Goal: Task Accomplishment & Management: Complete application form

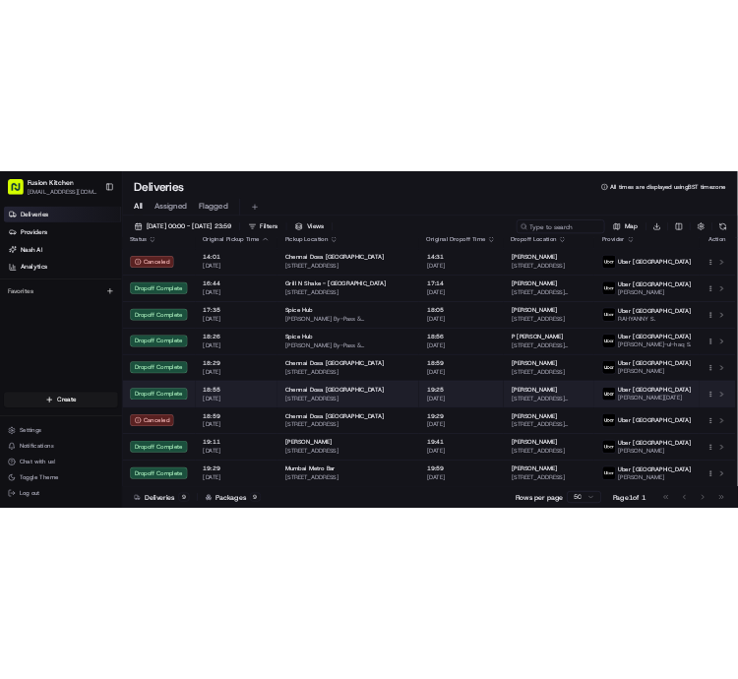
scroll to position [37, 0]
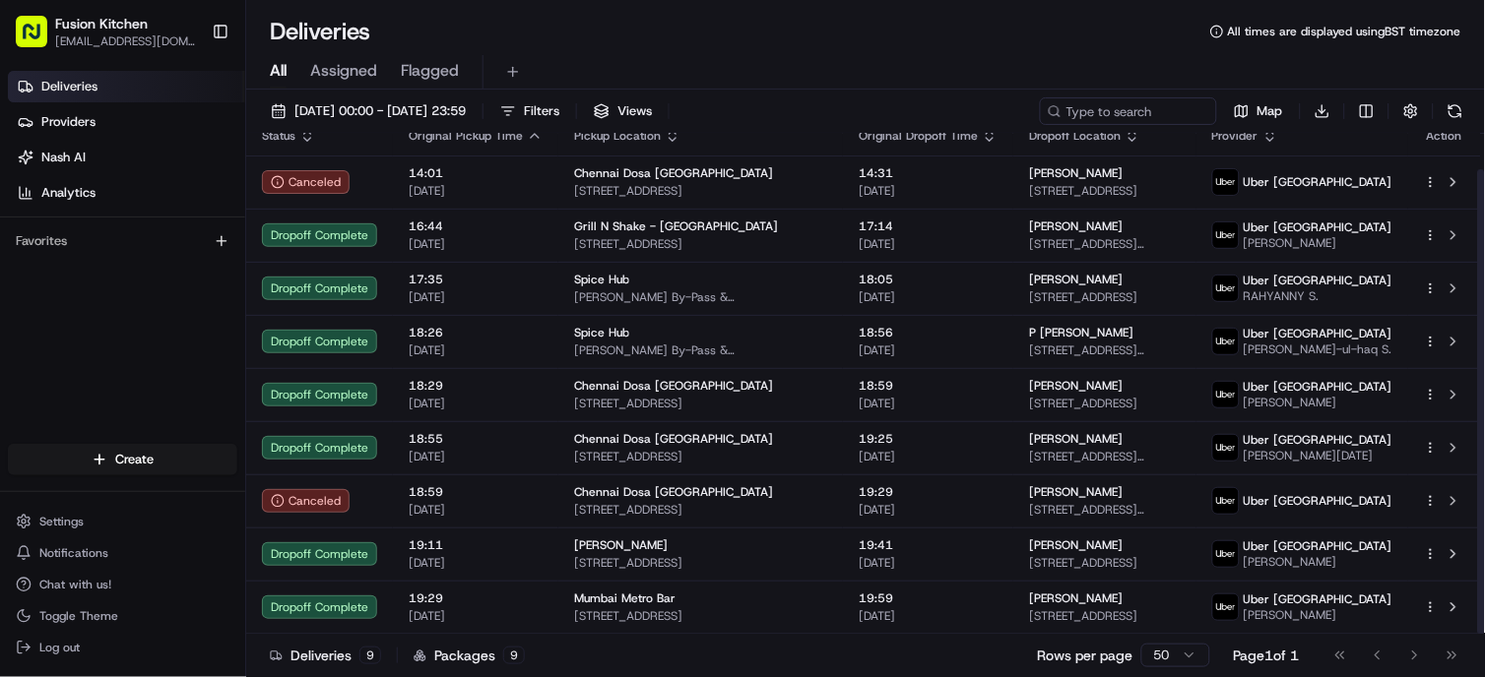
click at [115, 317] on div "Deliveries Providers [PERSON_NAME] Analytics Favorites" at bounding box center [122, 259] width 245 height 393
click at [737, 53] on div "All Assigned Flagged" at bounding box center [865, 68] width 1238 height 42
click at [132, 342] on div "Deliveries Providers [PERSON_NAME] Analytics Favorites" at bounding box center [122, 259] width 245 height 393
click at [152, 461] on html "Fusion Kitchen [EMAIL_ADDRESS][DOMAIN_NAME] Toggle Sidebar Deliveries Providers…" at bounding box center [742, 338] width 1485 height 677
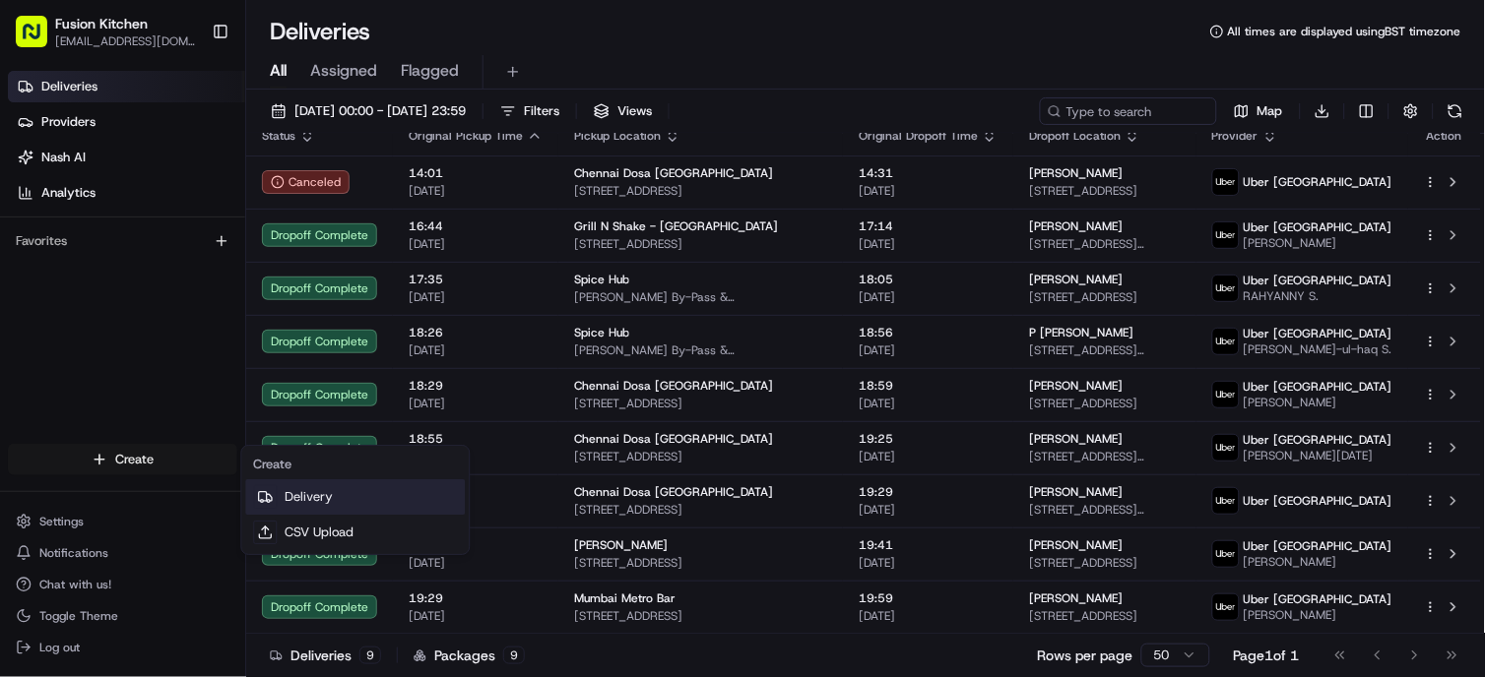
click at [343, 498] on link "Delivery" at bounding box center [355, 496] width 220 height 35
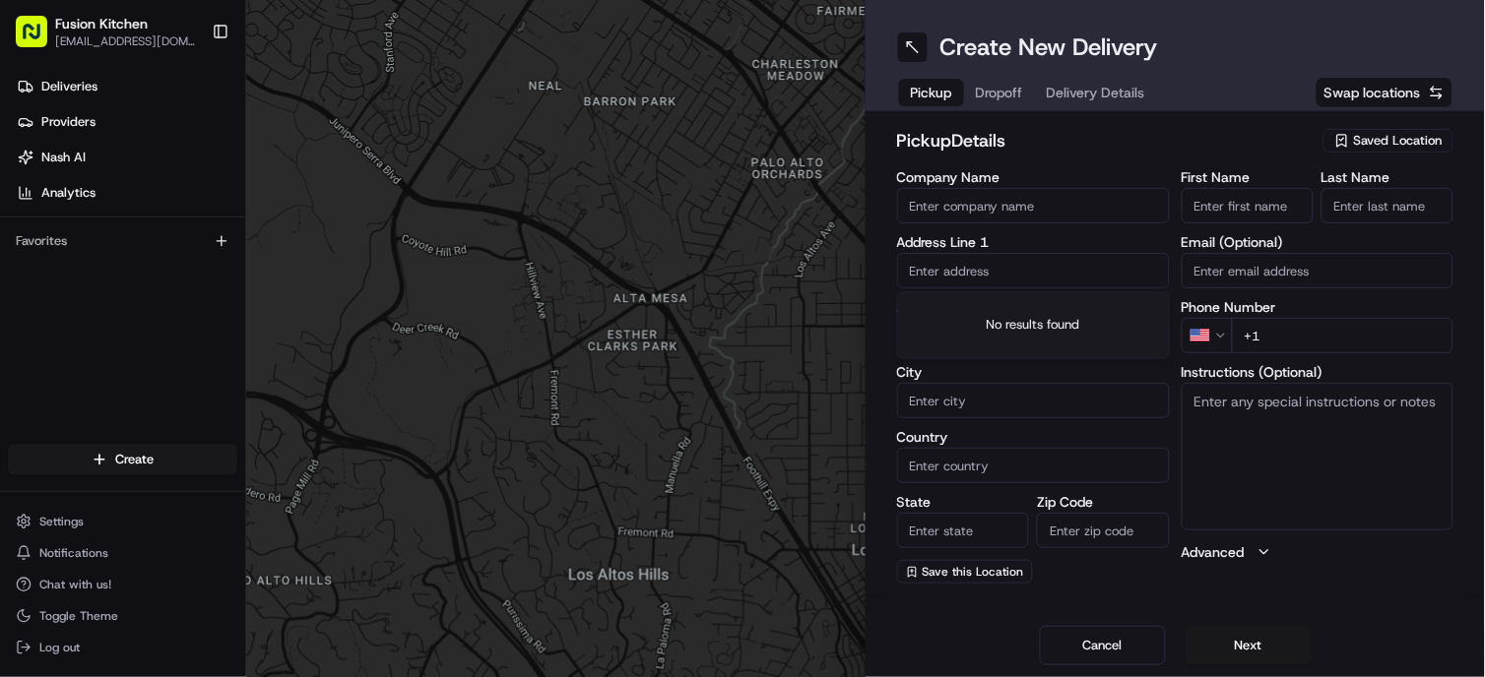
click at [737, 273] on input "text" at bounding box center [1033, 270] width 273 height 35
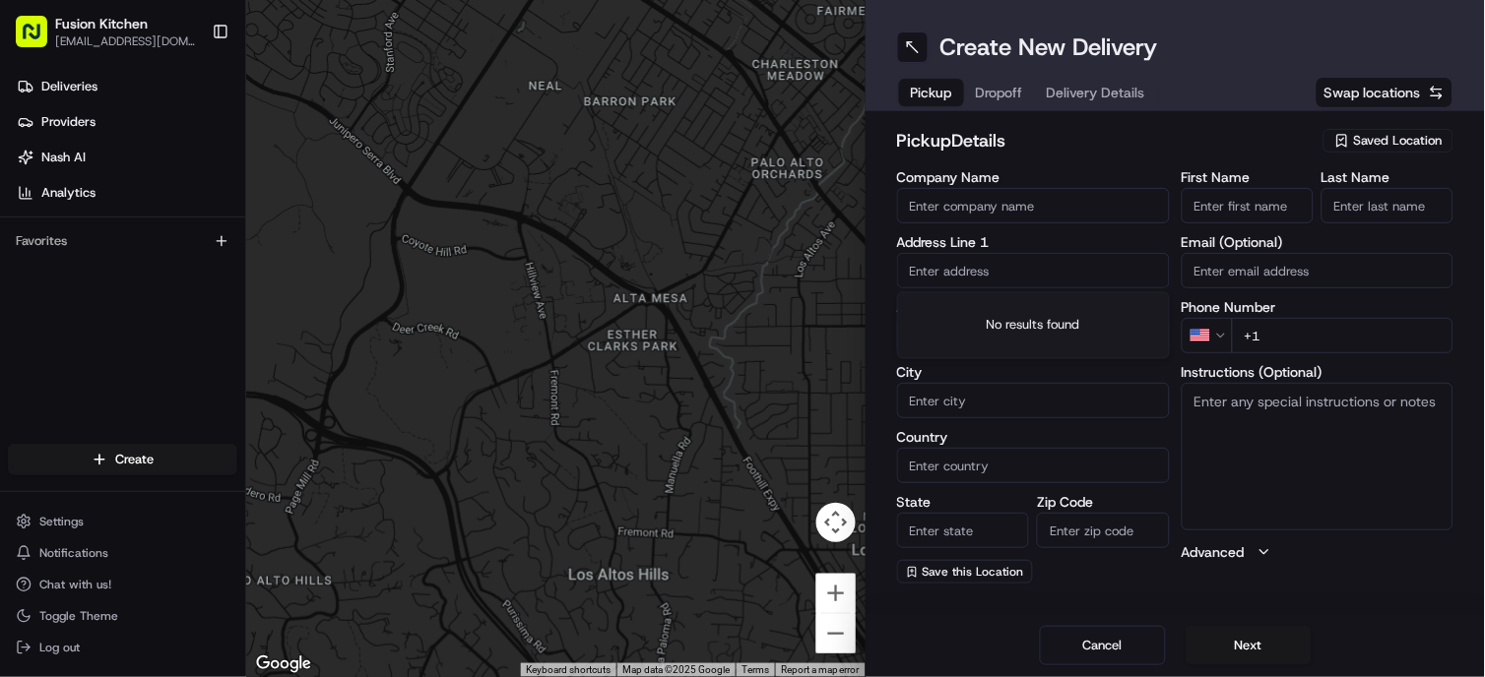
paste input "[STREET_ADDRESS]."
click at [737, 299] on div "[STREET_ADDRESS]" at bounding box center [1033, 312] width 263 height 30
type input "[STREET_ADDRESS]"
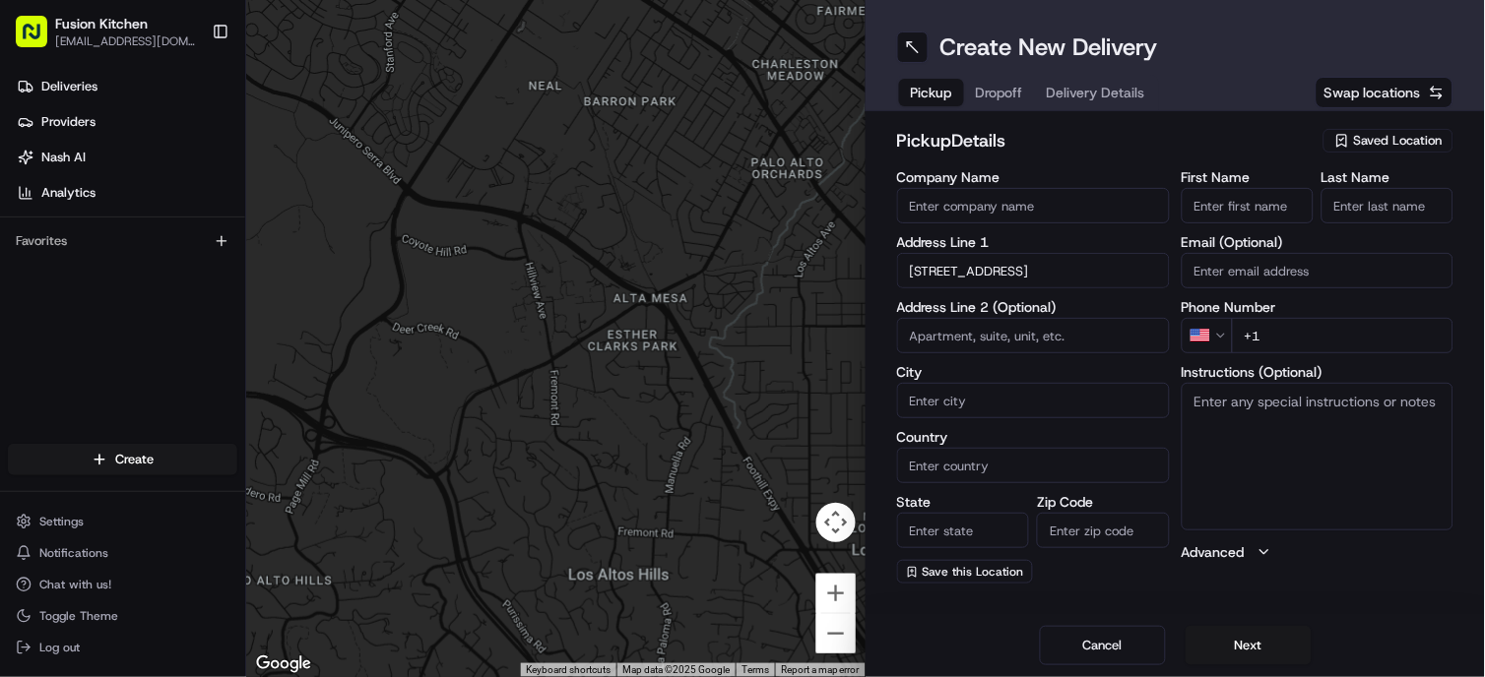
type input "[GEOGRAPHIC_DATA]"
type input "IP4 1HJ"
type input "[STREET_ADDRESS]"
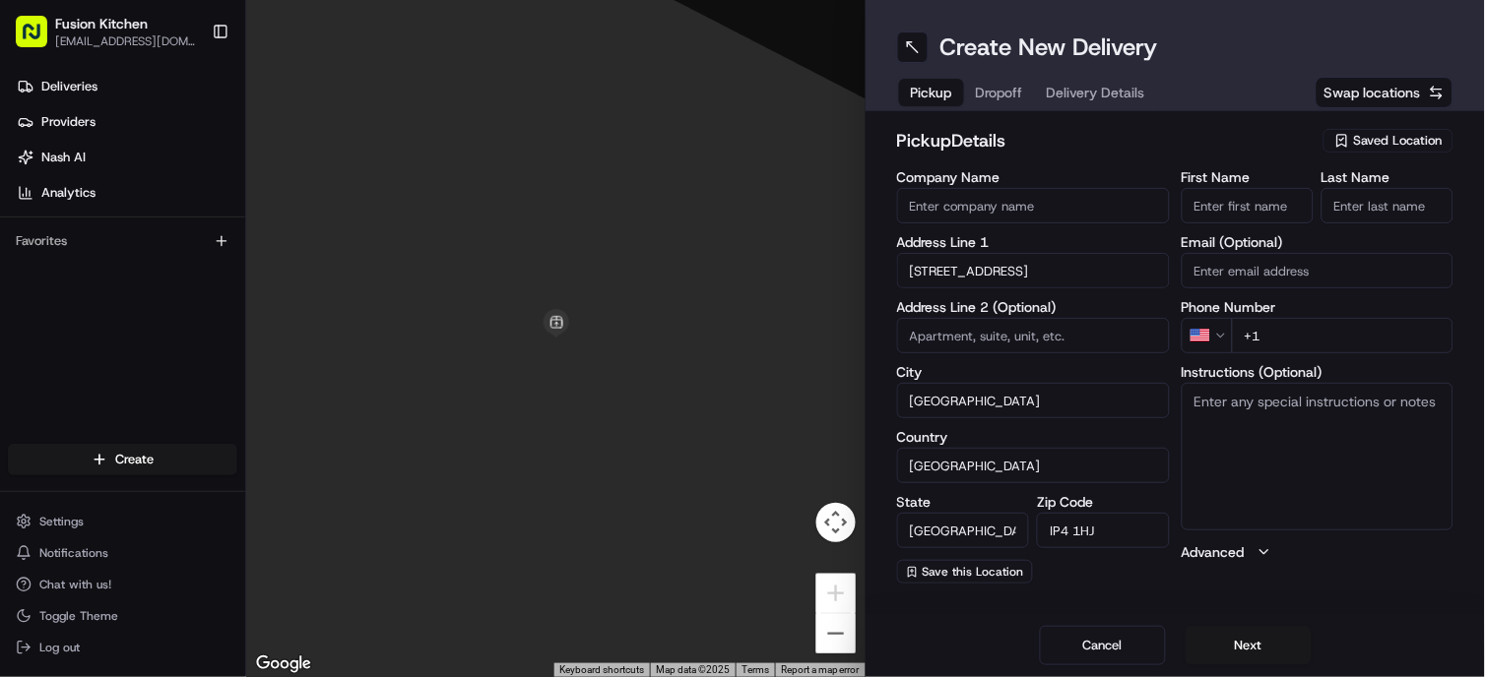
click at [737, 461] on textarea "Instructions (Optional)" at bounding box center [1317, 457] width 273 height 148
paste textarea "[STREET_ADDRESS]."
type textarea "[STREET_ADDRESS]."
click at [737, 211] on input "First Name" at bounding box center [1247, 205] width 132 height 35
paste input "[PERSON_NAME]"
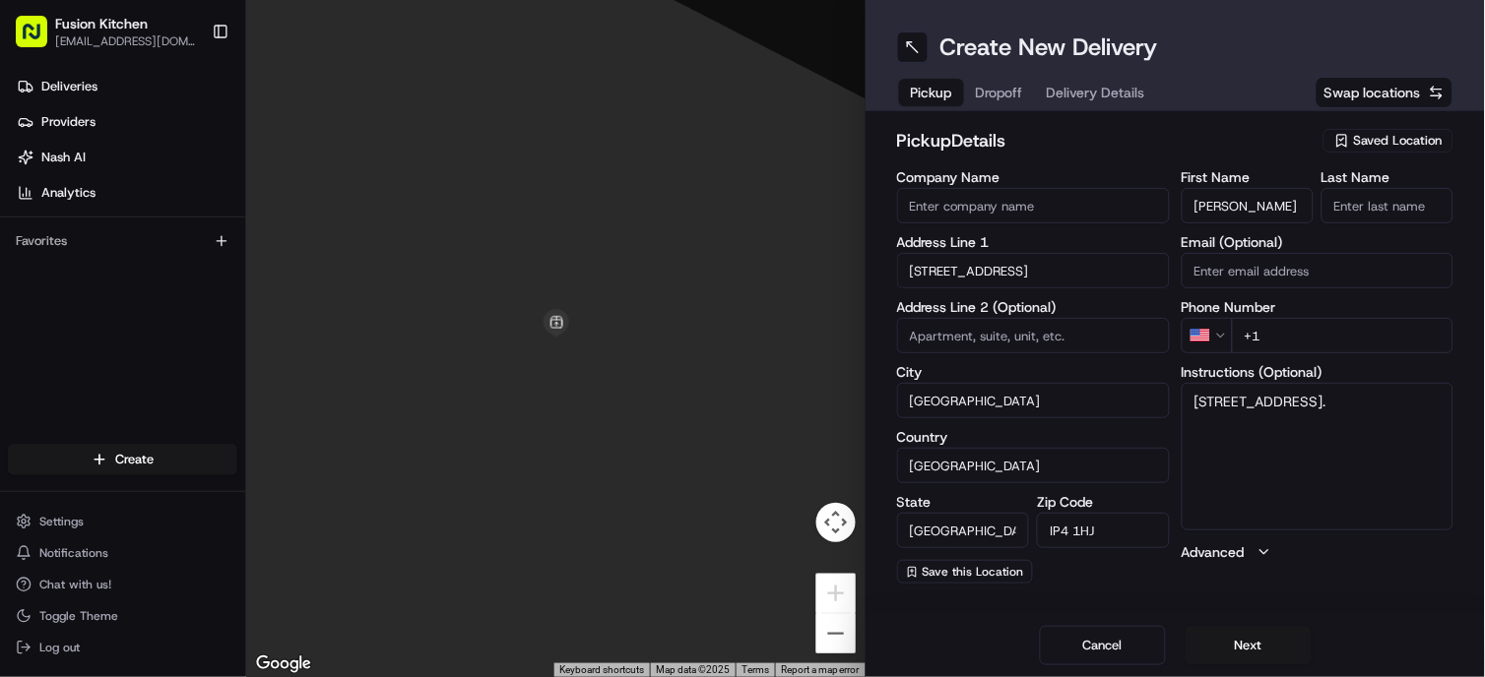
scroll to position [0, 16]
click at [737, 203] on input "[PERSON_NAME]" at bounding box center [1247, 205] width 132 height 35
type input "Ganesan"
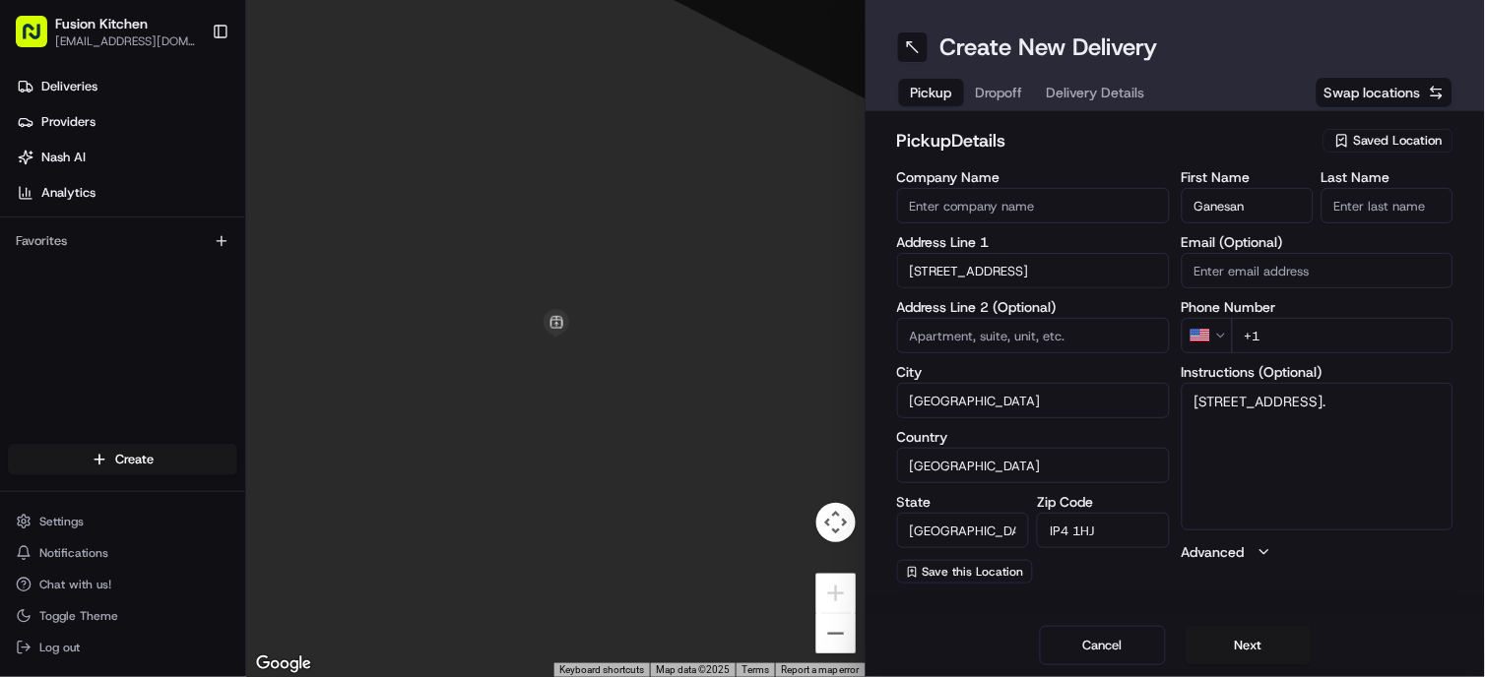
click at [737, 201] on input "Last Name" at bounding box center [1387, 205] width 132 height 35
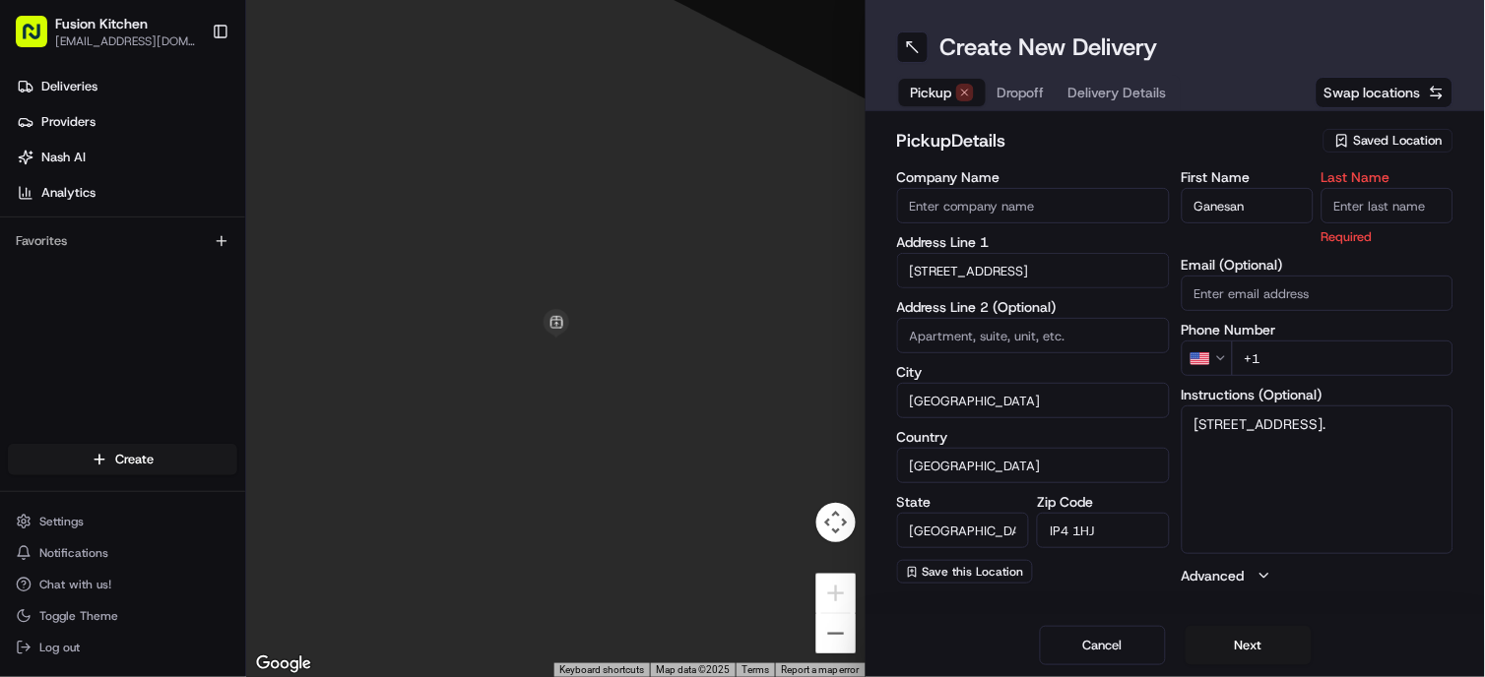
paste input "[PERSON_NAME]"
type input "[PERSON_NAME]"
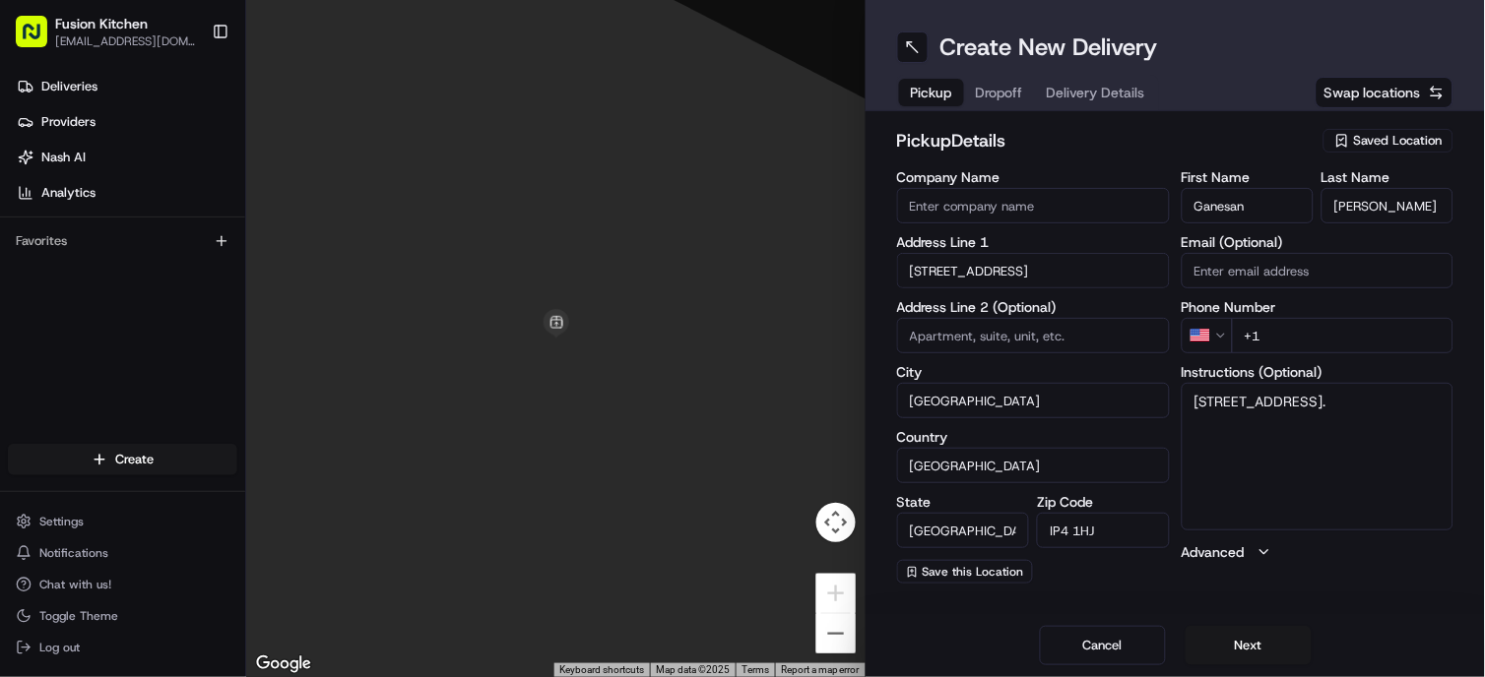
click at [737, 201] on input "Company Name" at bounding box center [1033, 205] width 273 height 35
paste input "Chennai Dosa [GEOGRAPHIC_DATA]"
type input "Chennai Dosa [GEOGRAPHIC_DATA]"
click at [737, 172] on label "Company Name" at bounding box center [1033, 177] width 273 height 14
click at [737, 188] on input "Chennai Dosa [GEOGRAPHIC_DATA]" at bounding box center [1033, 205] width 273 height 35
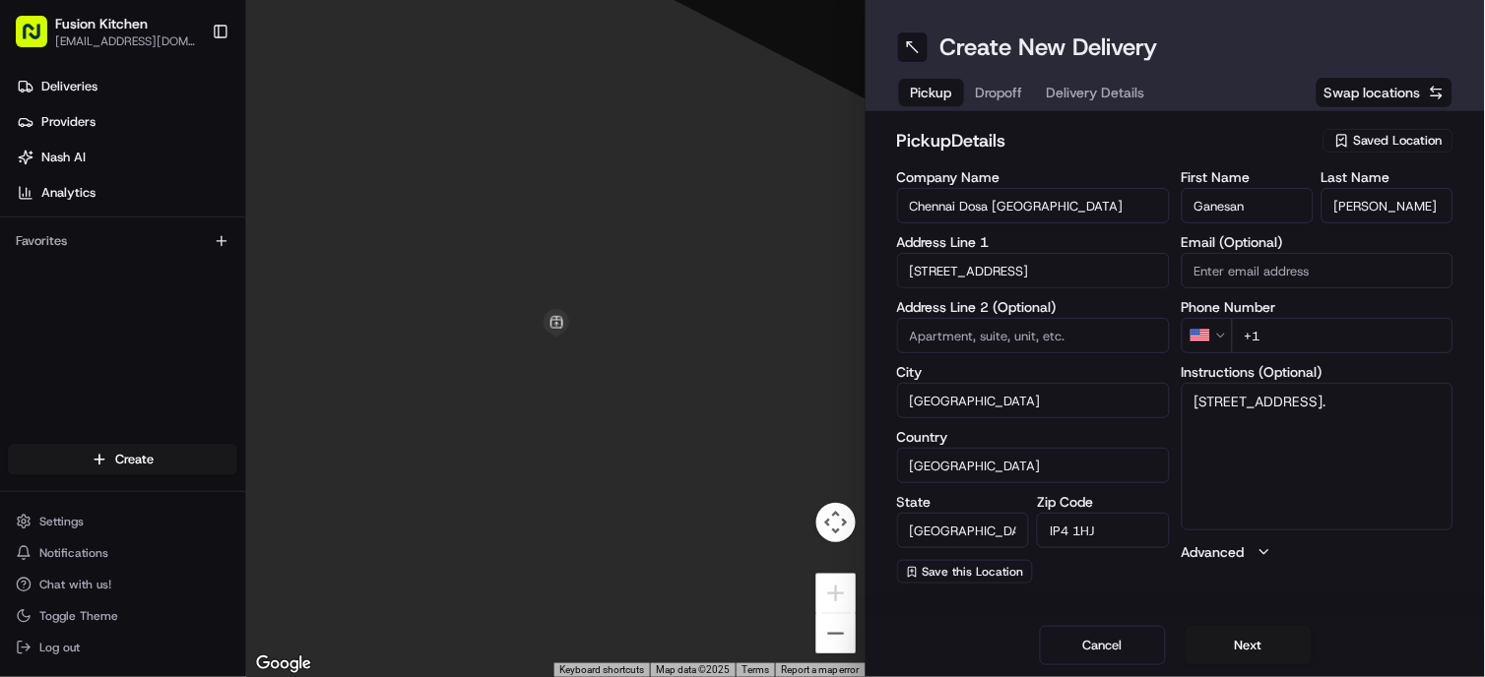
click at [737, 343] on html "Fusion Kitchen [EMAIL_ADDRESS][DOMAIN_NAME] Toggle Sidebar Deliveries Providers…" at bounding box center [742, 338] width 1485 height 677
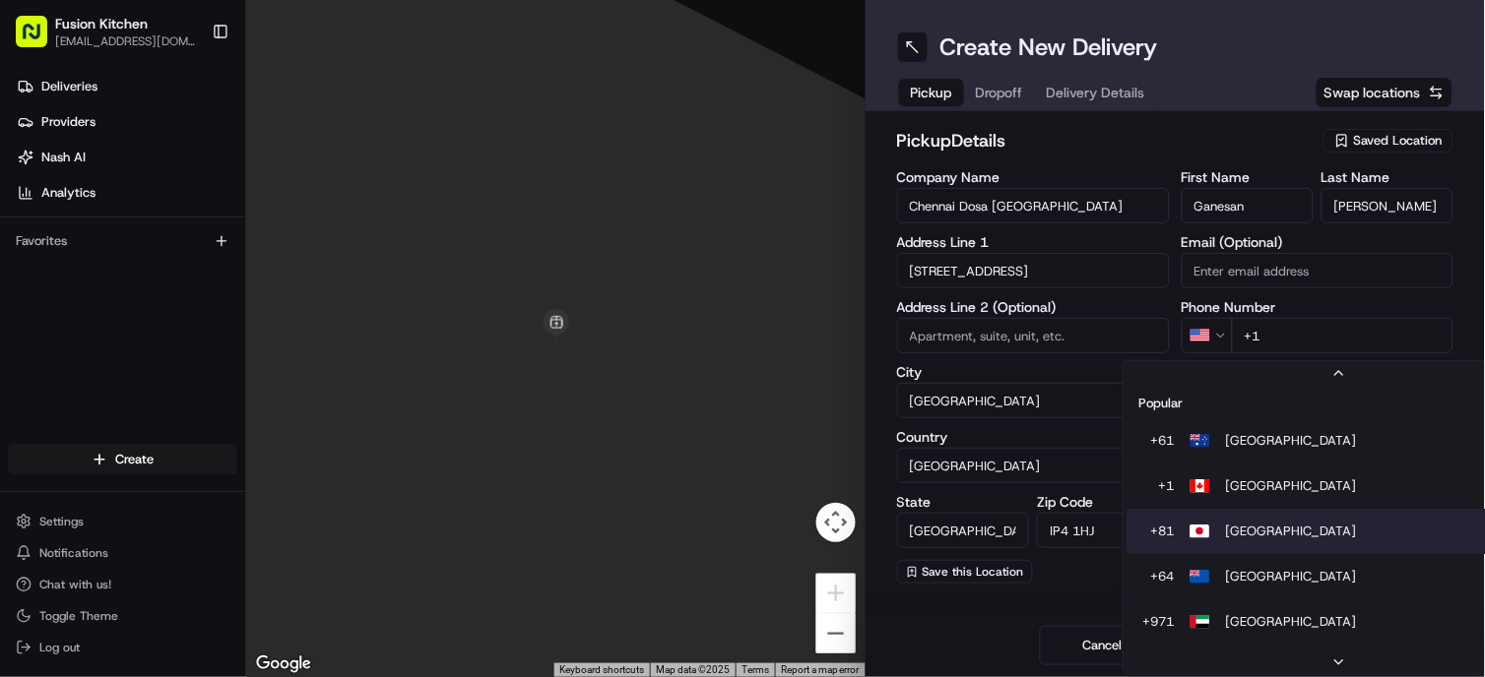
scroll to position [61, 0]
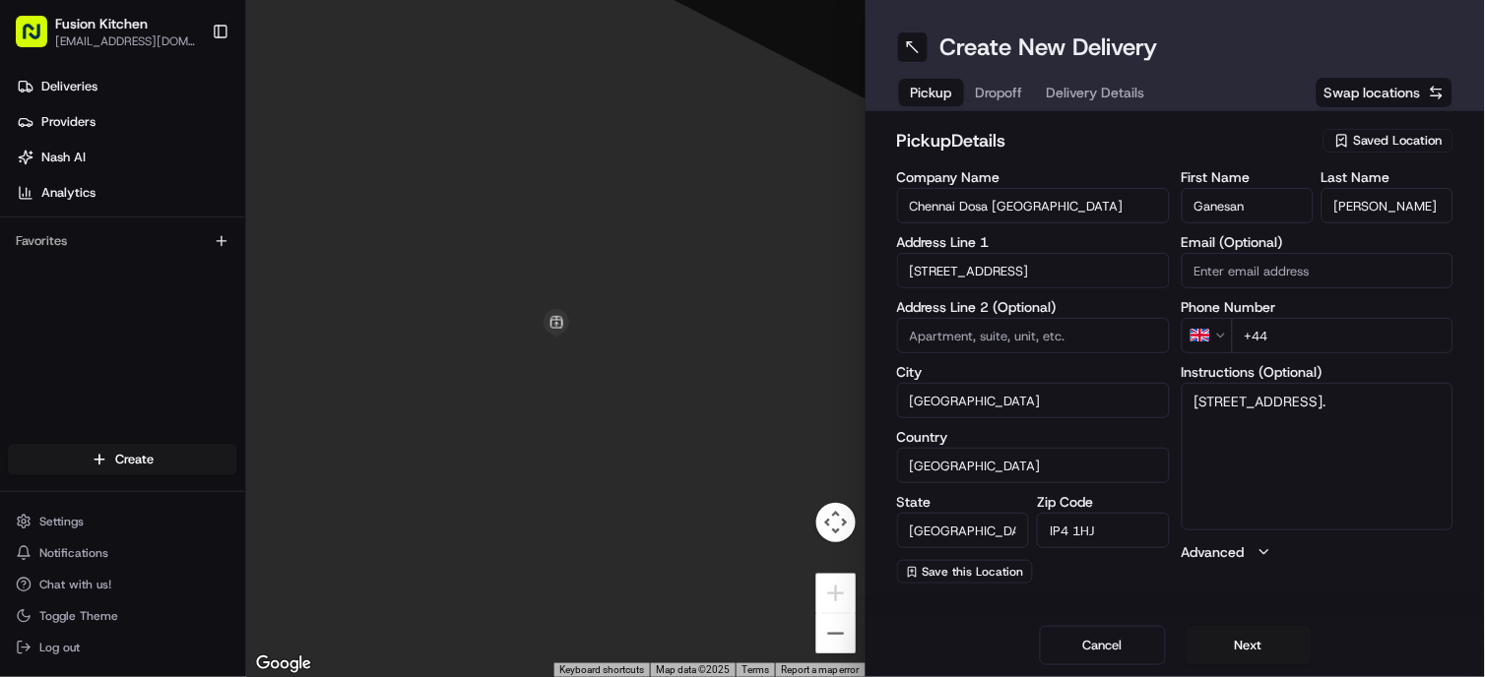
click at [737, 333] on input "+44" at bounding box center [1343, 335] width 222 height 35
paste input "1473 288599"
type input "[PHONE_NUMBER]"
click at [737, 615] on div "Cancel Next" at bounding box center [1174, 645] width 619 height 63
click at [737, 425] on textarea "[STREET_ADDRESS]." at bounding box center [1317, 457] width 273 height 148
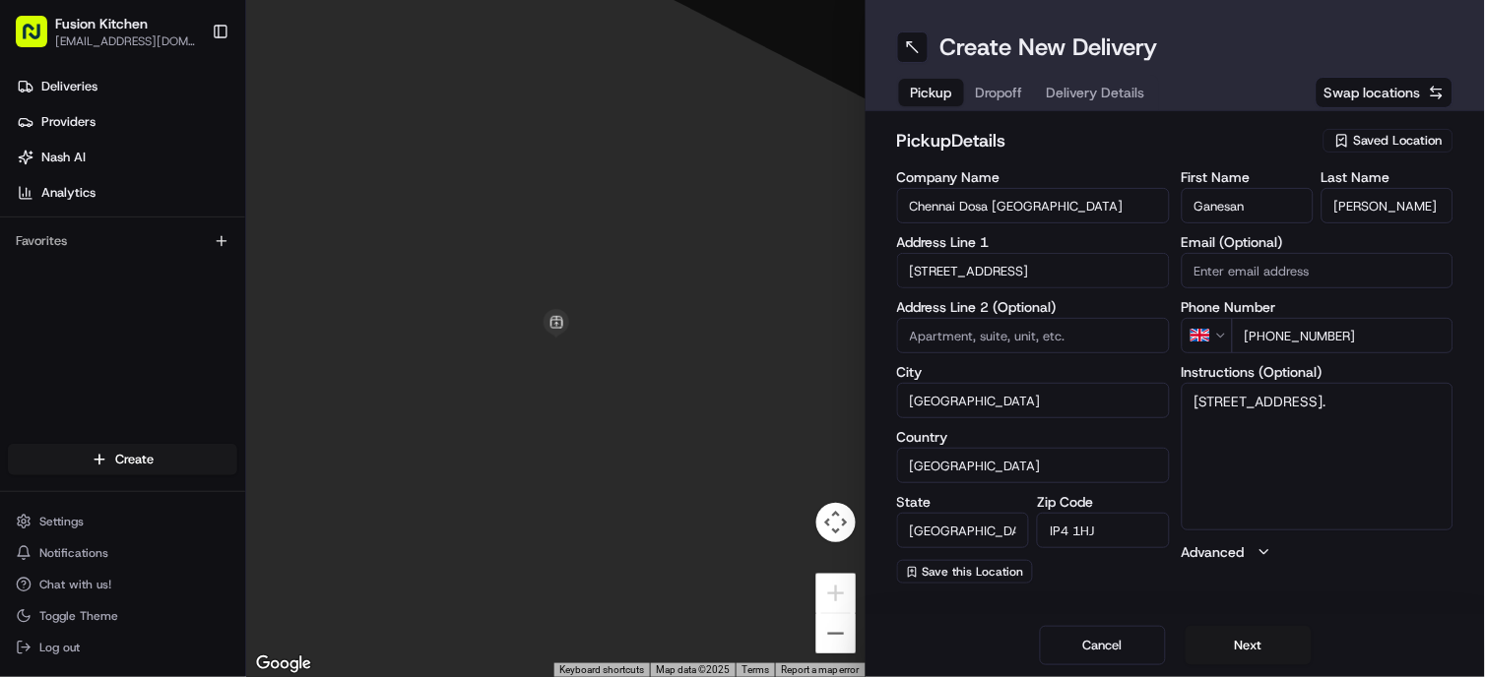
paste textarea "1473288599"
type textarea "[STREET_ADDRESS]. 1473288599"
click at [737, 648] on button "Next" at bounding box center [1248, 645] width 126 height 39
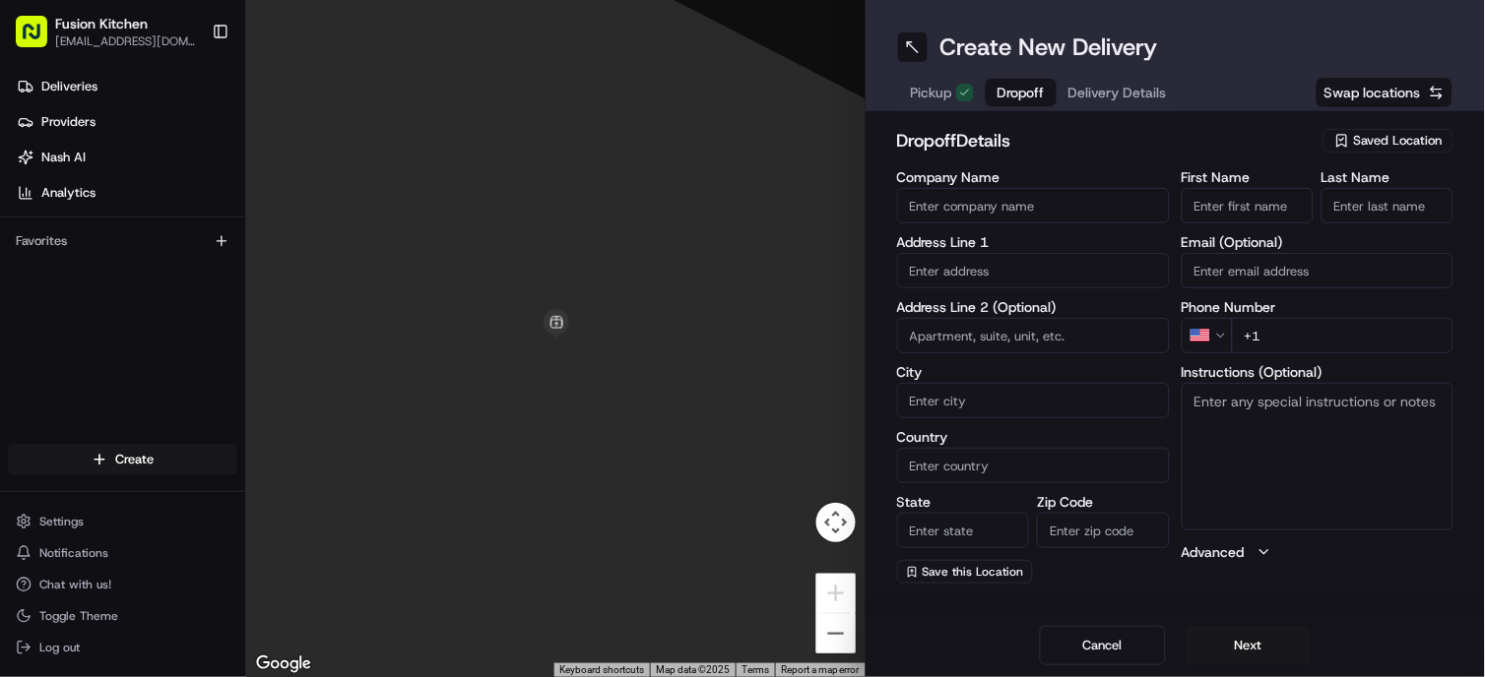
click at [737, 434] on textarea "Instructions (Optional)" at bounding box center [1317, 457] width 273 height 148
paste textarea "[STREET_ADDRESS]"
type textarea "[STREET_ADDRESS]"
click at [737, 278] on input "text" at bounding box center [1033, 270] width 273 height 35
paste input "[STREET_ADDRESS]"
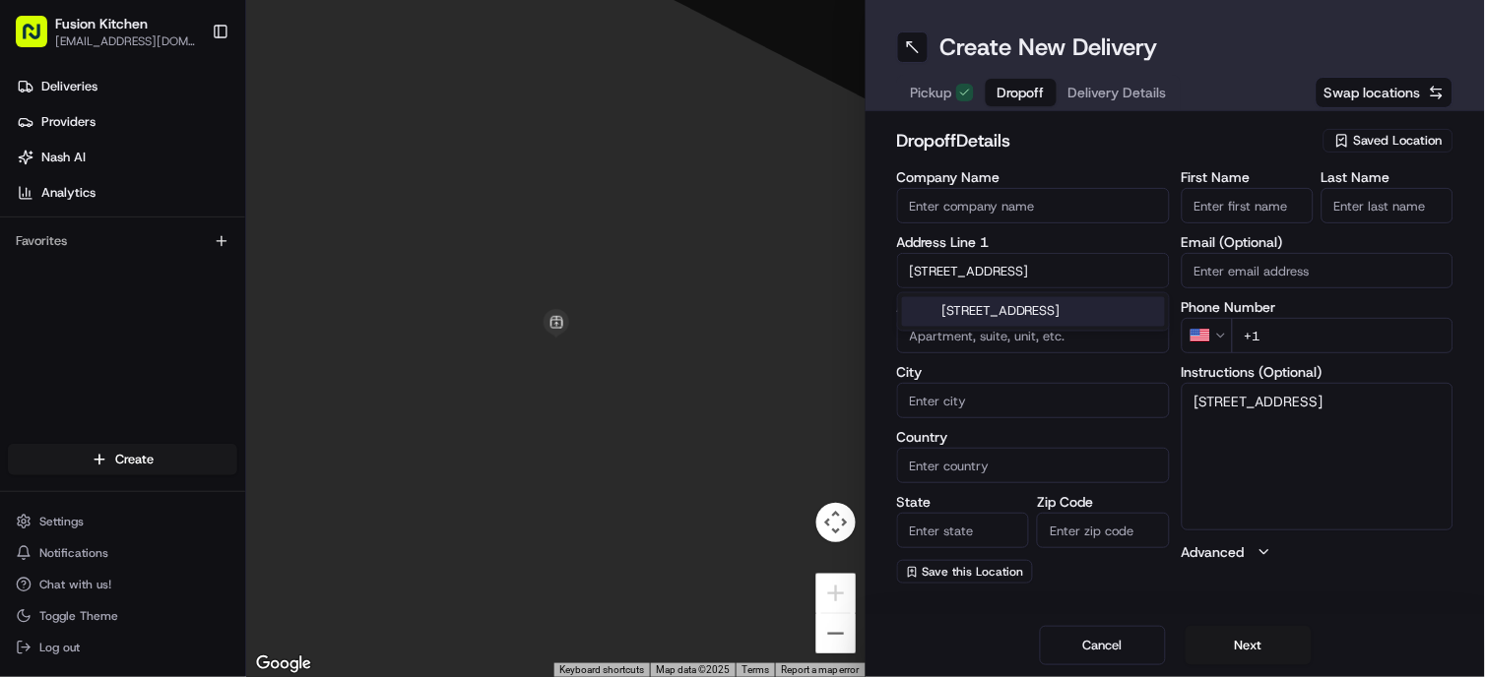
click at [737, 327] on div "[STREET_ADDRESS]" at bounding box center [1033, 312] width 263 height 30
type input "[STREET_ADDRESS]"
type input "[GEOGRAPHIC_DATA]"
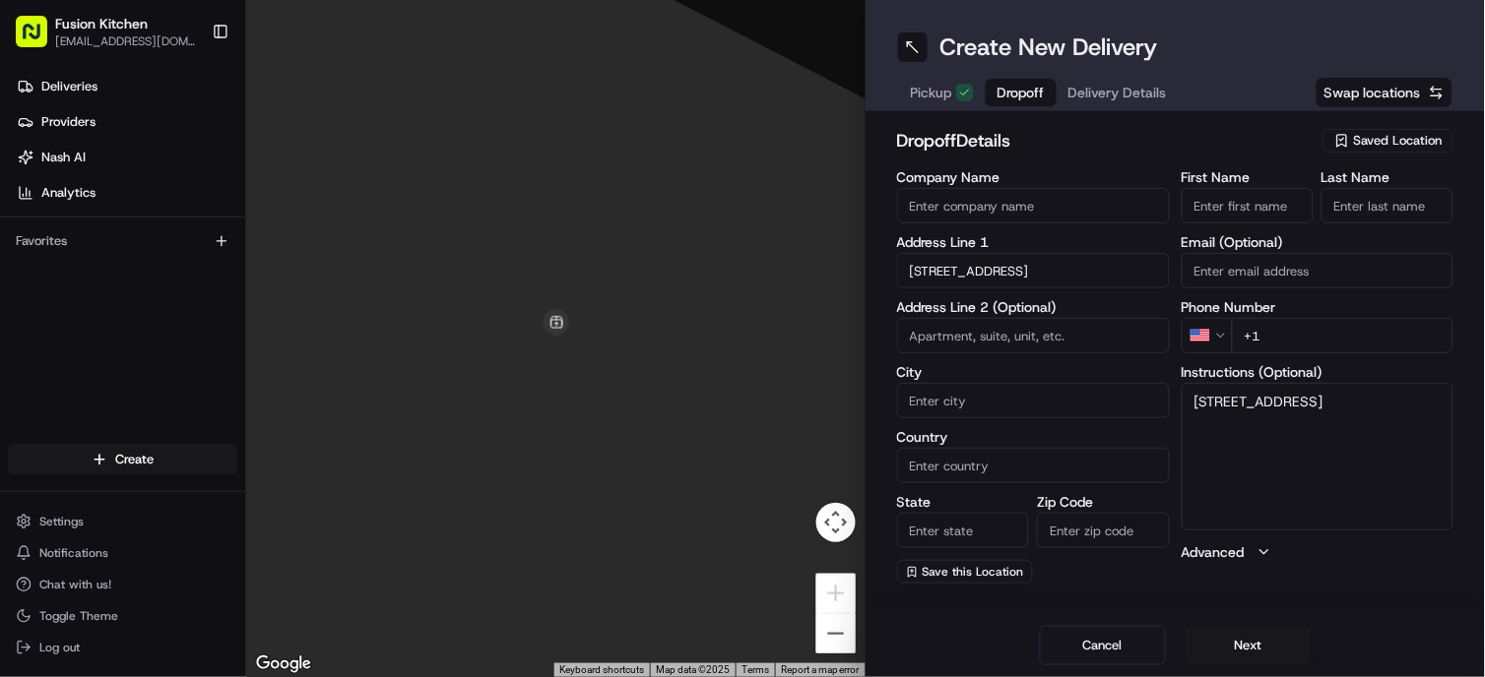
type input "IP1 4BT"
type input "[STREET_ADDRESS]"
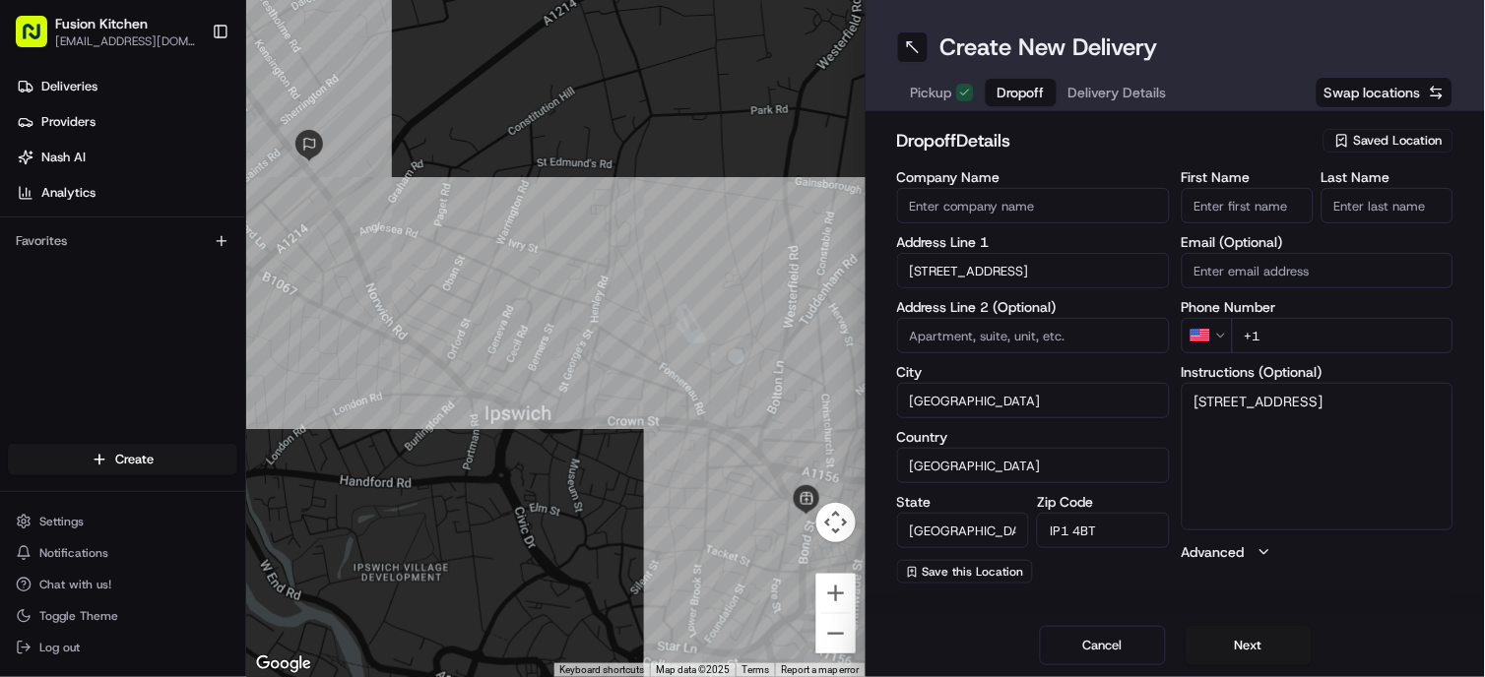
click at [737, 445] on textarea "[STREET_ADDRESS]" at bounding box center [1317, 457] width 273 height 148
click at [737, 199] on input "Company Name" at bounding box center [1033, 205] width 273 height 35
paste input "[PERSON_NAME]"
type input "[PERSON_NAME]"
click at [737, 204] on input "First Name" at bounding box center [1247, 205] width 132 height 35
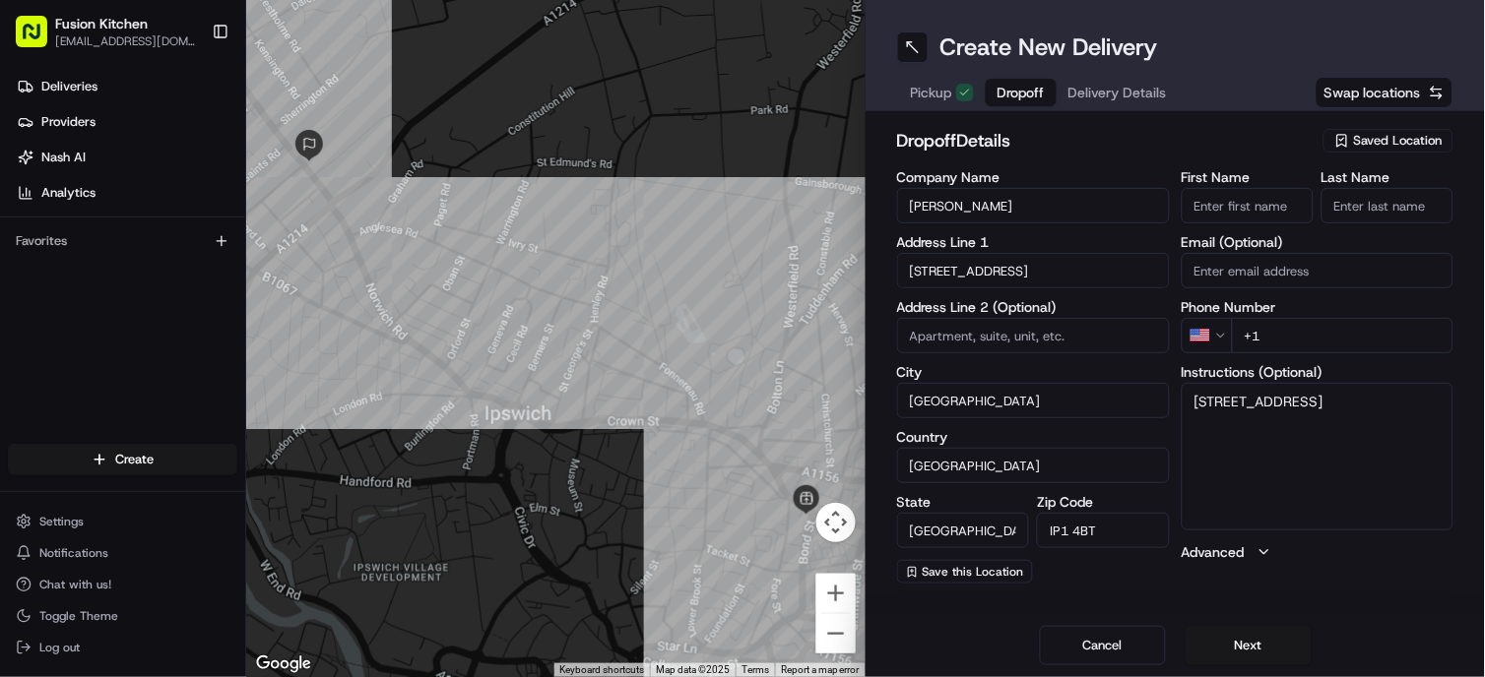
paste input "[PERSON_NAME]"
click at [737, 218] on input "[PERSON_NAME]" at bounding box center [1247, 205] width 132 height 35
type input "[PERSON_NAME]"
click at [737, 207] on input "Last Name" at bounding box center [1387, 205] width 132 height 35
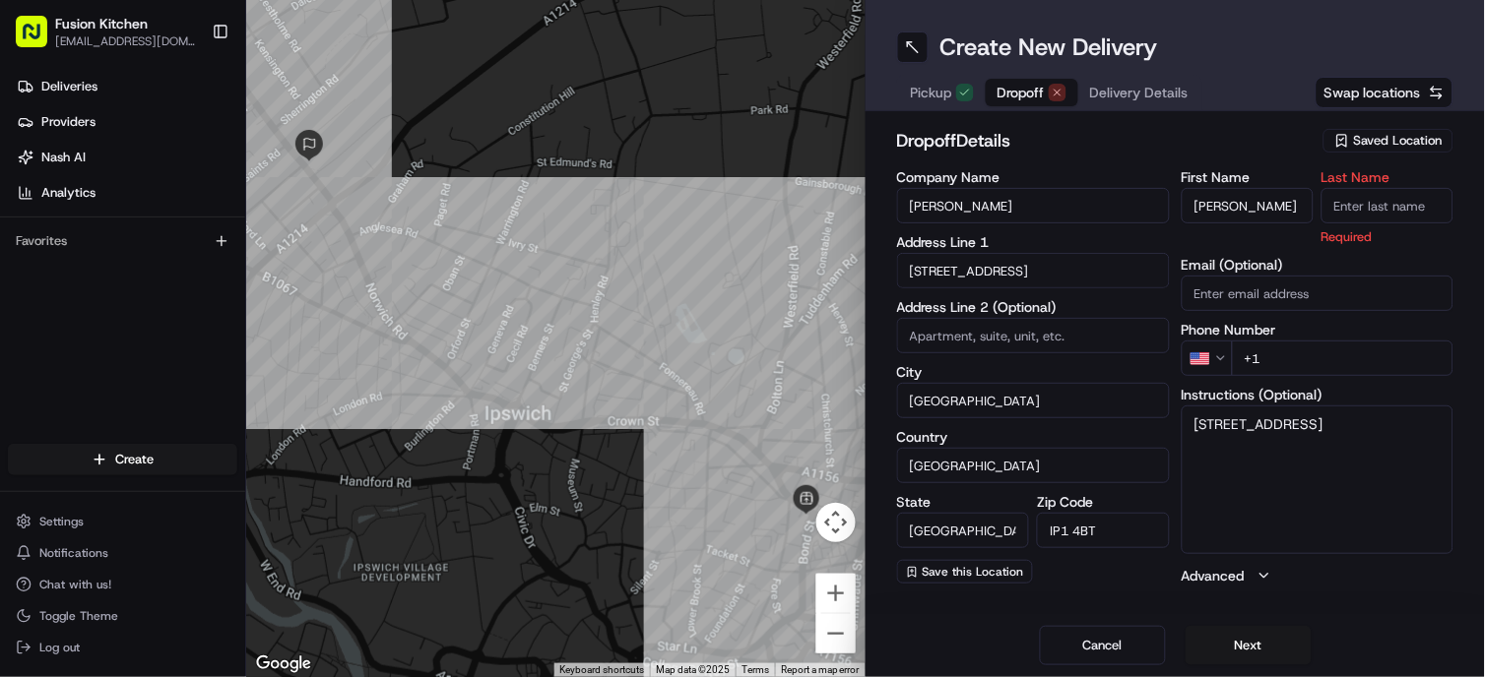
paste input "[PERSON_NAME]"
type input "[PERSON_NAME]"
click at [737, 364] on html "Fusion Kitchen [EMAIL_ADDRESS][DOMAIN_NAME] Toggle Sidebar Deliveries Providers…" at bounding box center [742, 338] width 1485 height 677
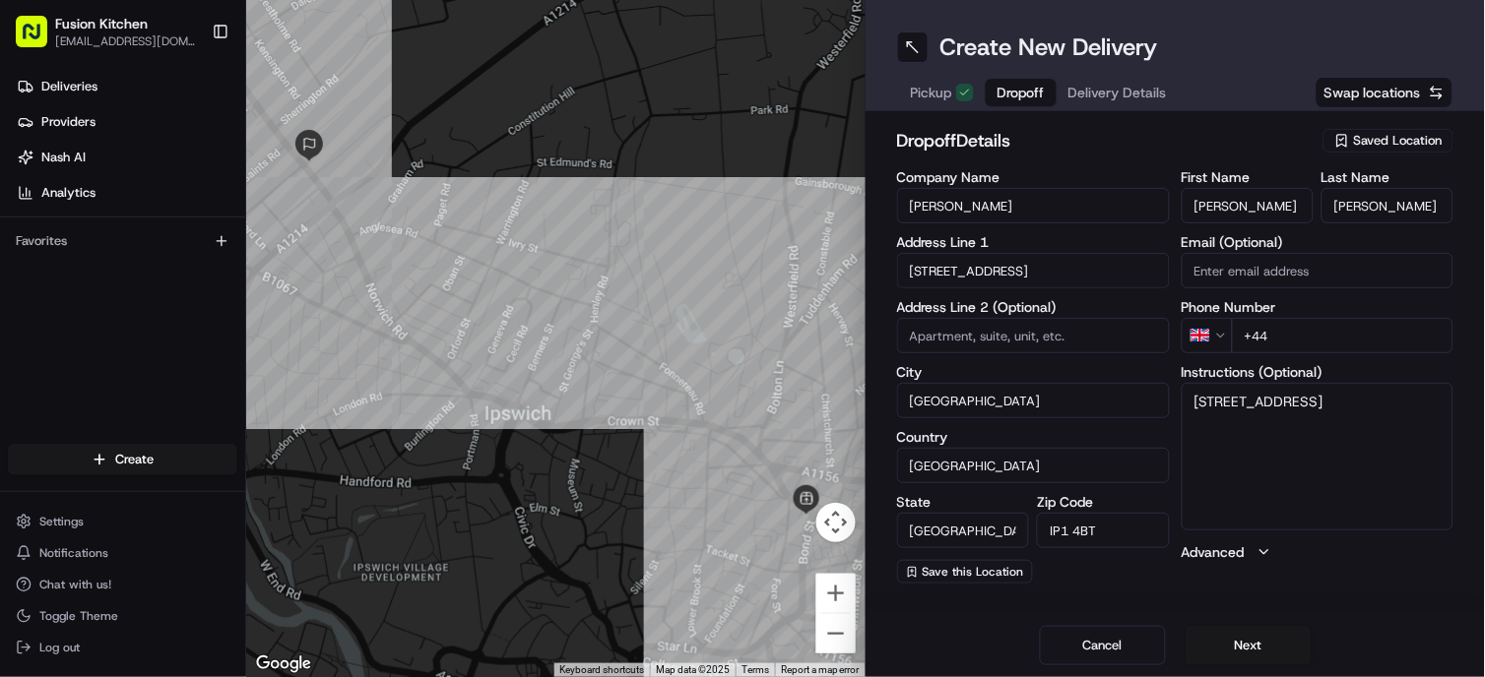
click at [737, 339] on input "+44" at bounding box center [1343, 335] width 222 height 35
paste input "7423 030051"
type input "[PHONE_NUMBER]"
click at [737, 443] on textarea "[STREET_ADDRESS]" at bounding box center [1317, 457] width 273 height 148
paste textarea "7423030051"
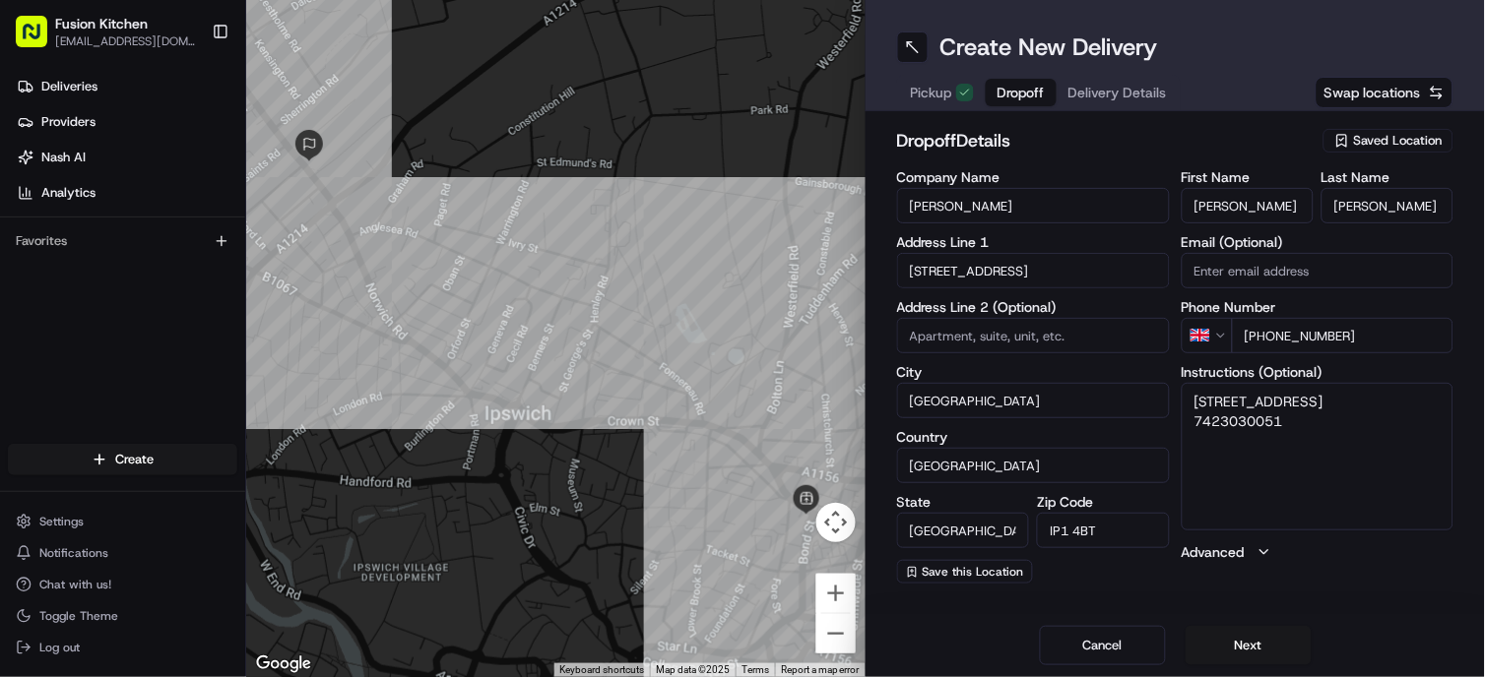
type textarea "[STREET_ADDRESS] 7423030051"
click at [737, 650] on button "Next" at bounding box center [1248, 645] width 126 height 39
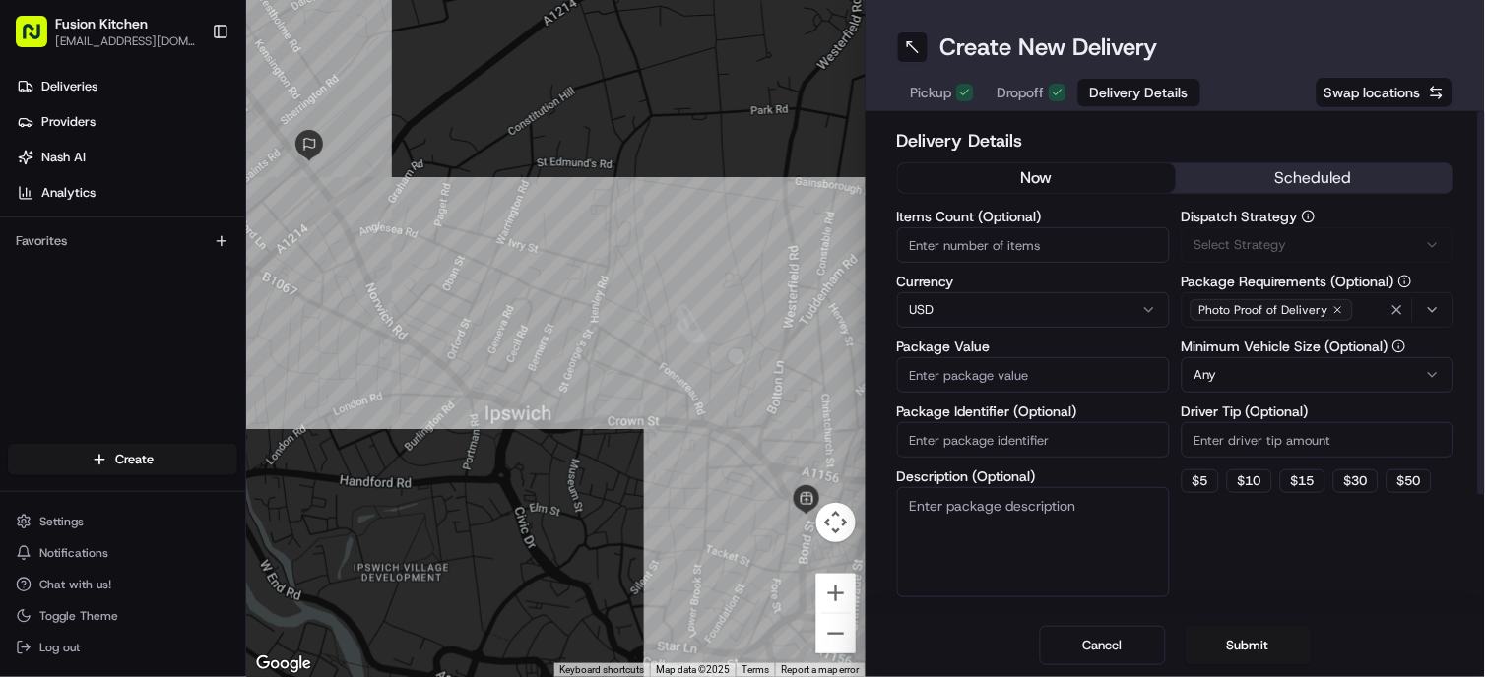
click at [737, 305] on html "Fusion Kitchen [EMAIL_ADDRESS][DOMAIN_NAME] Toggle Sidebar Deliveries Providers…" at bounding box center [742, 338] width 1485 height 677
click at [737, 376] on input "Package Value" at bounding box center [1033, 374] width 273 height 35
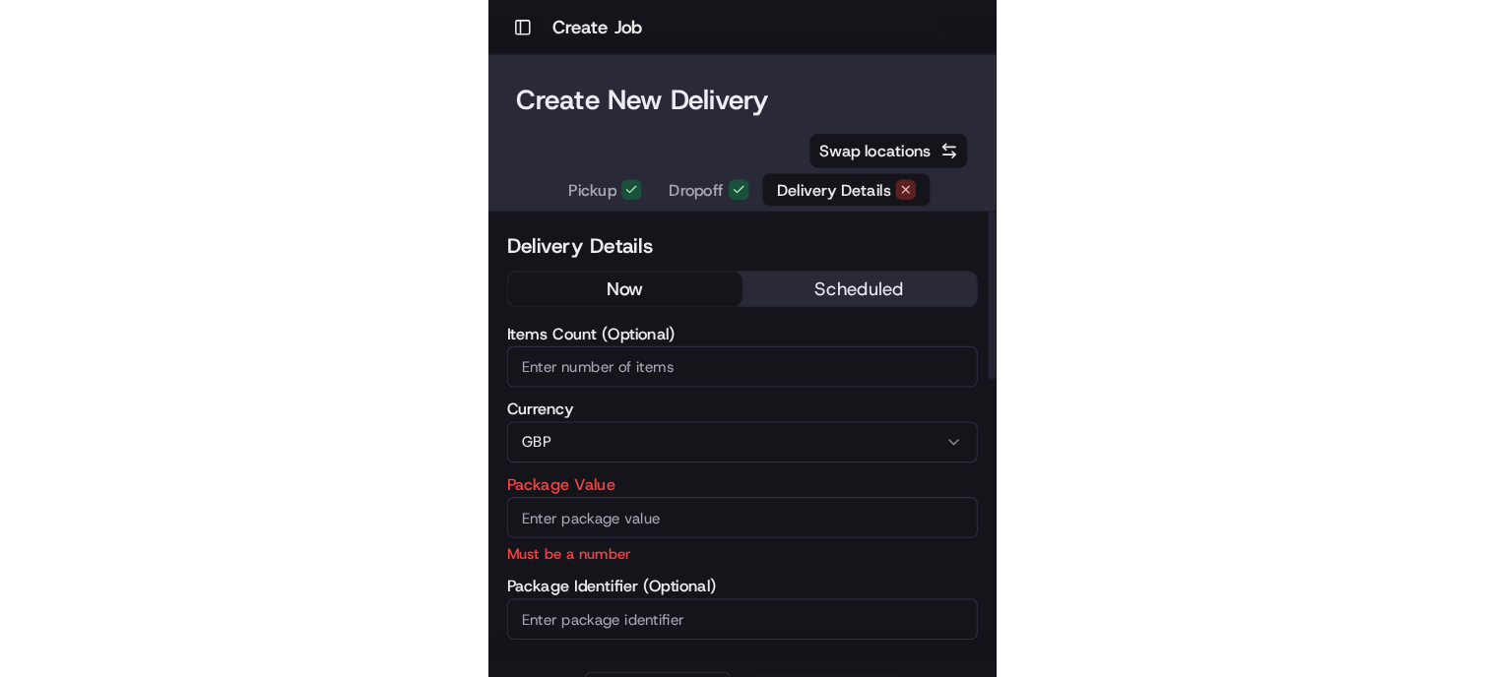
scroll to position [0, 0]
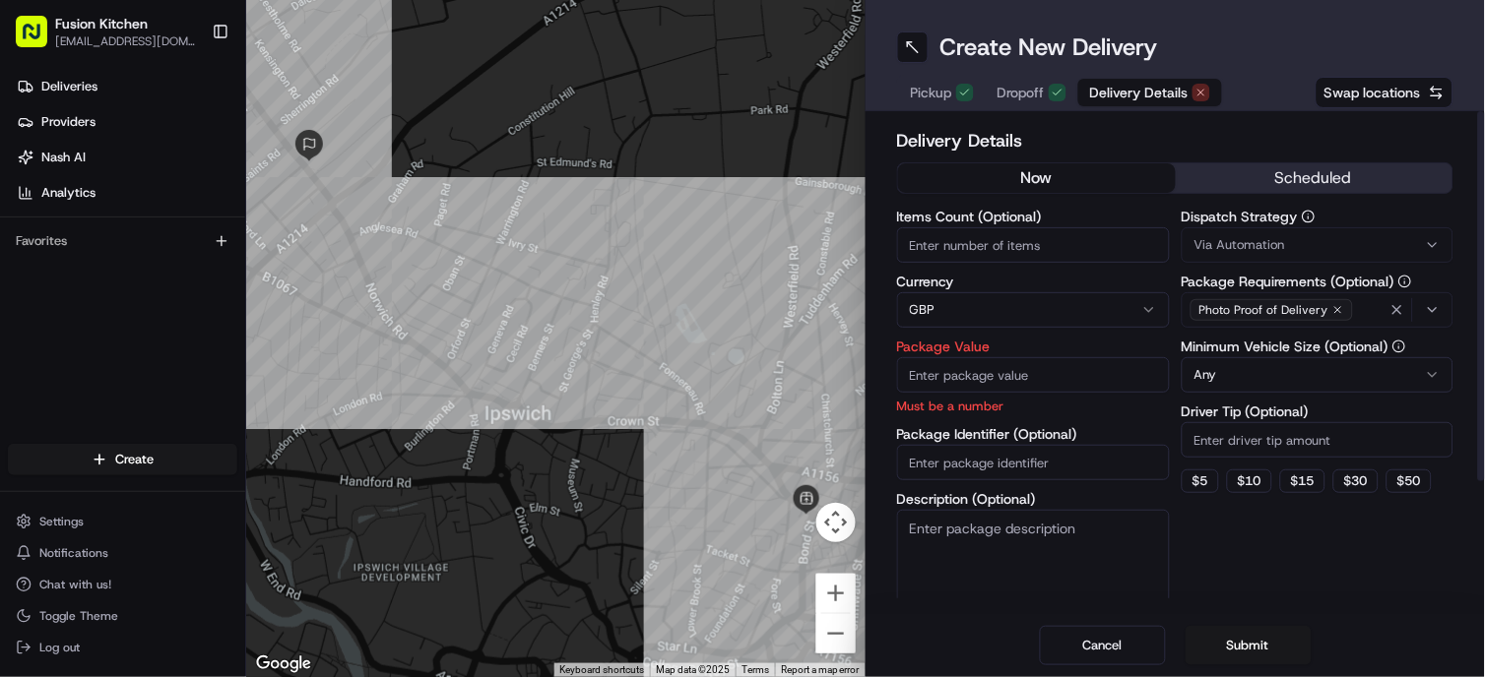
click at [737, 364] on input "Package Value" at bounding box center [1033, 374] width 273 height 35
paste input "19.57"
type input "19.57"
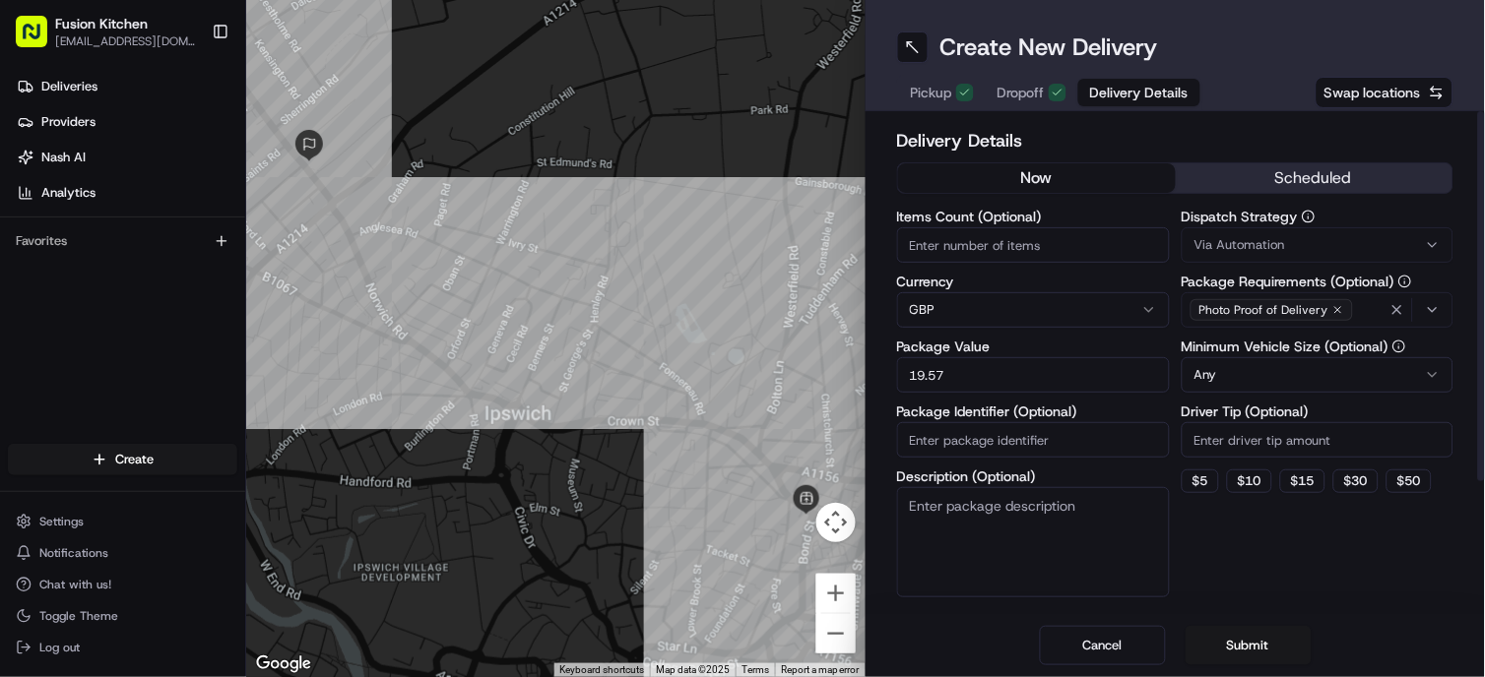
click at [737, 577] on div "Dispatch Strategy Via Automation Package Requirements (Optional) Photo Proof of…" at bounding box center [1317, 404] width 273 height 388
click at [737, 634] on button "Submit" at bounding box center [1248, 645] width 126 height 39
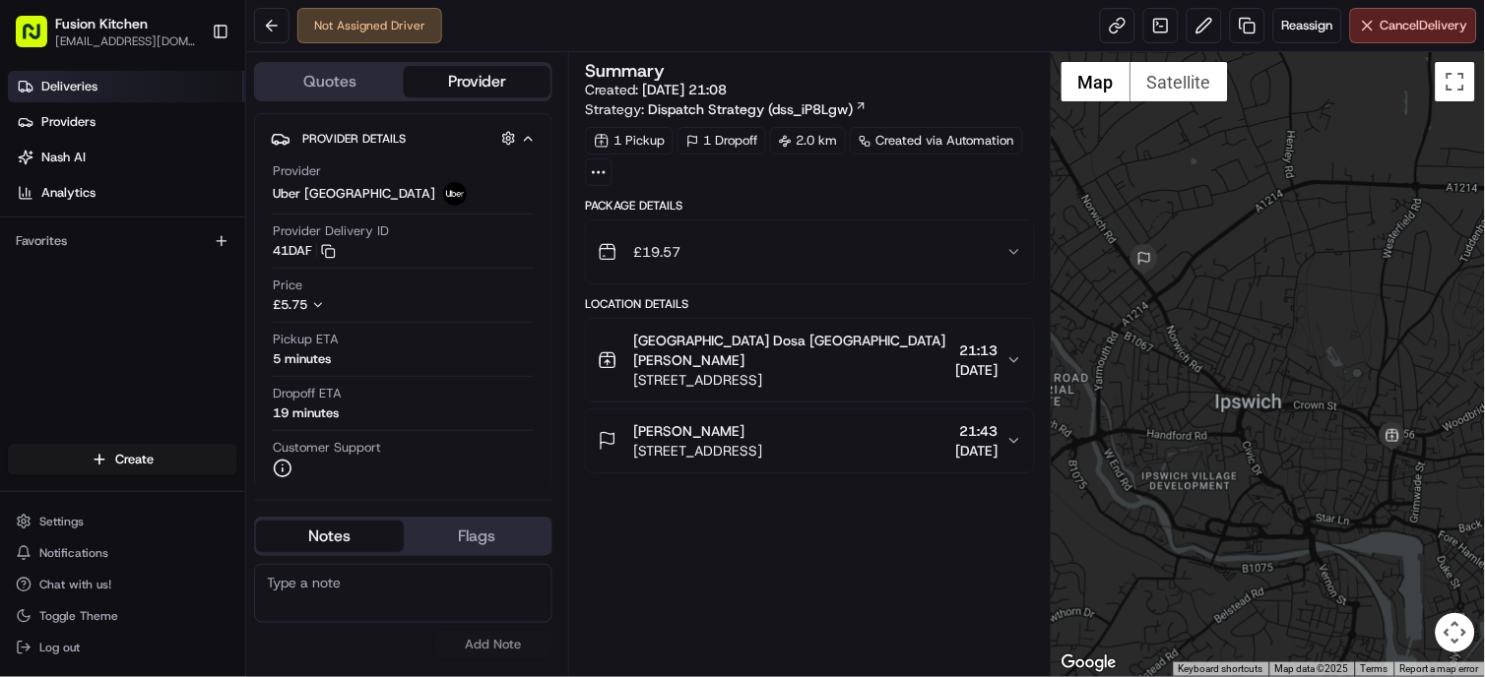
click at [95, 92] on span "Deliveries" at bounding box center [69, 87] width 56 height 18
